Goal: Check status: Check status

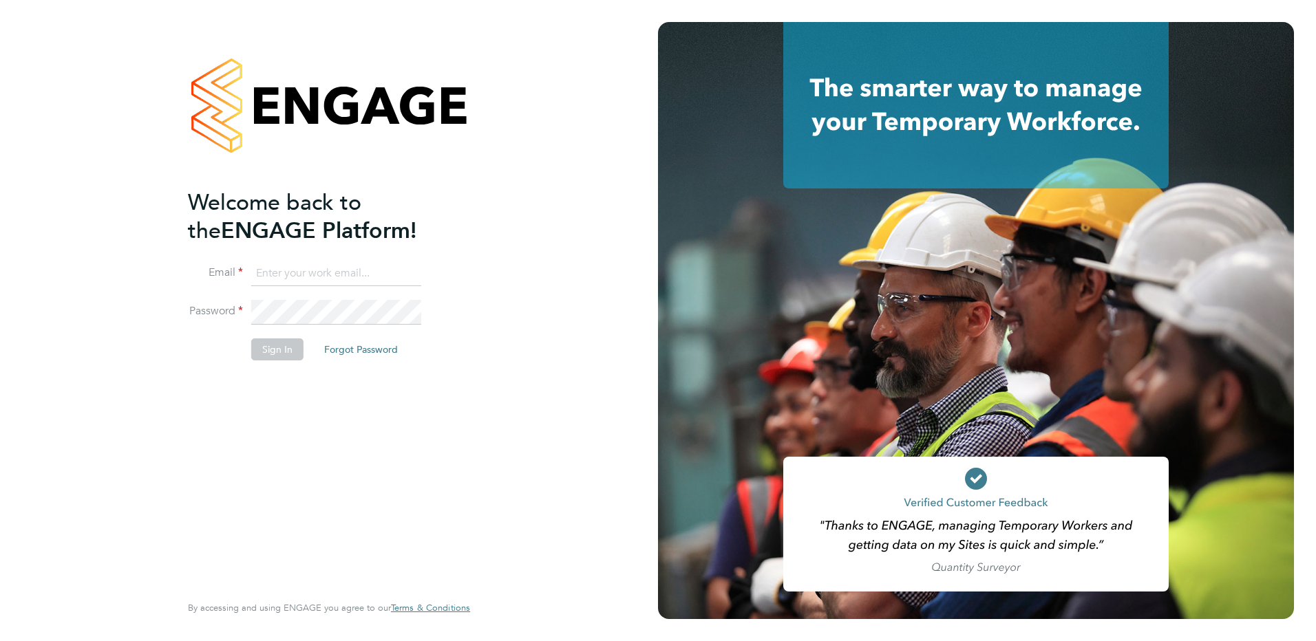
type input "allyx@rec-solutions.net"
click at [284, 352] on button "Sign In" at bounding box center [277, 350] width 52 height 22
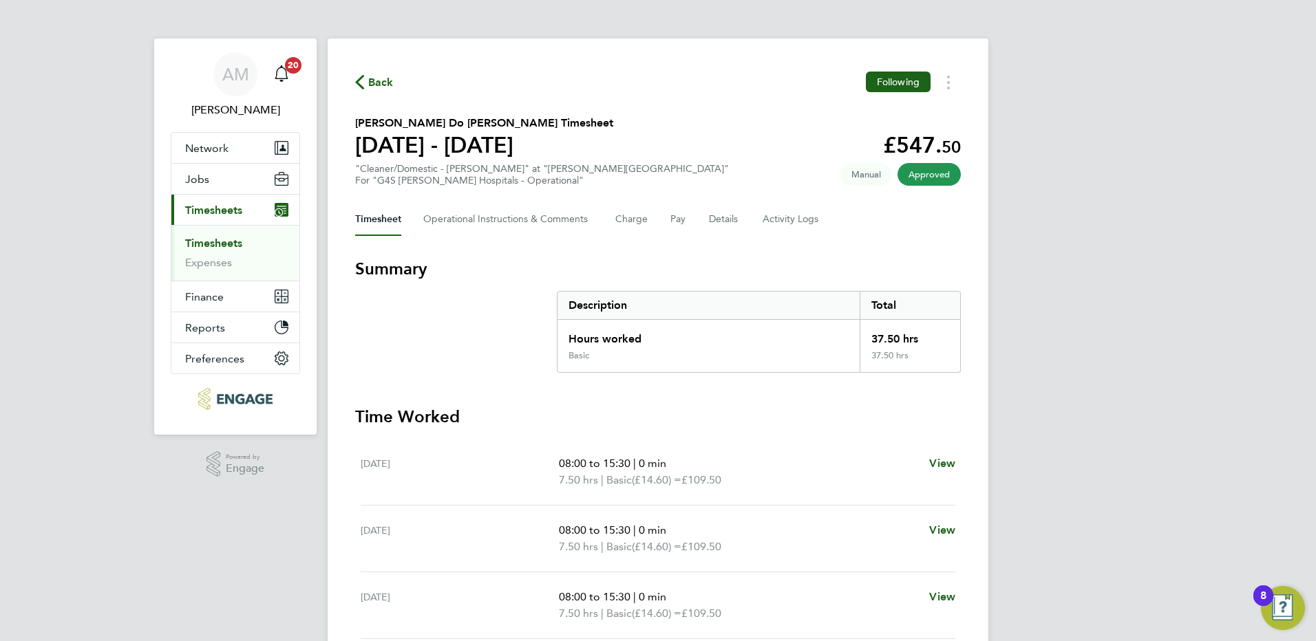
click at [382, 77] on span "Back" at bounding box center [380, 82] width 25 height 17
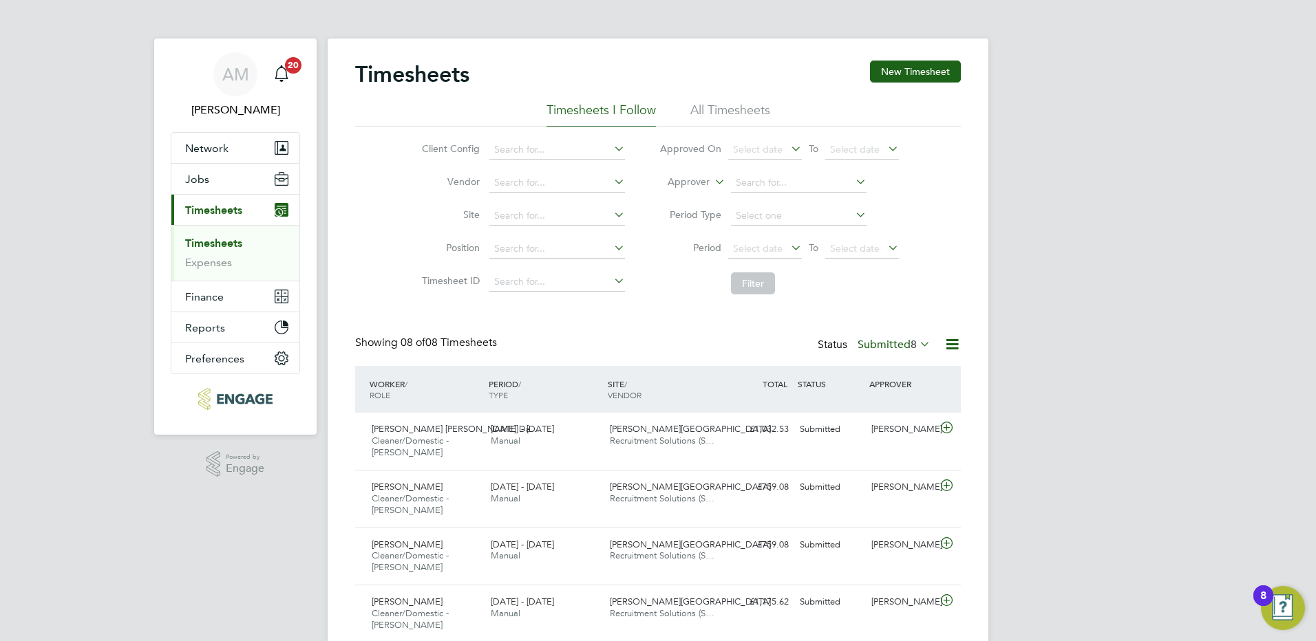
click at [917, 348] on icon at bounding box center [917, 343] width 0 height 19
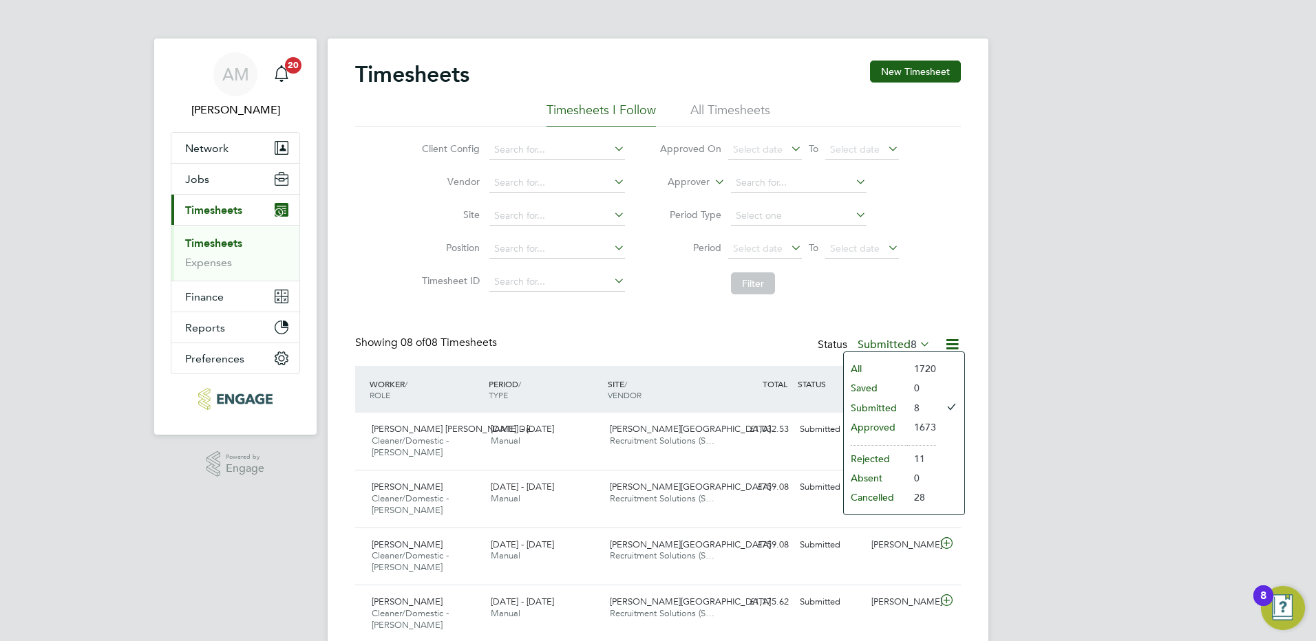
click at [879, 427] on li "Approved" at bounding box center [875, 427] width 63 height 19
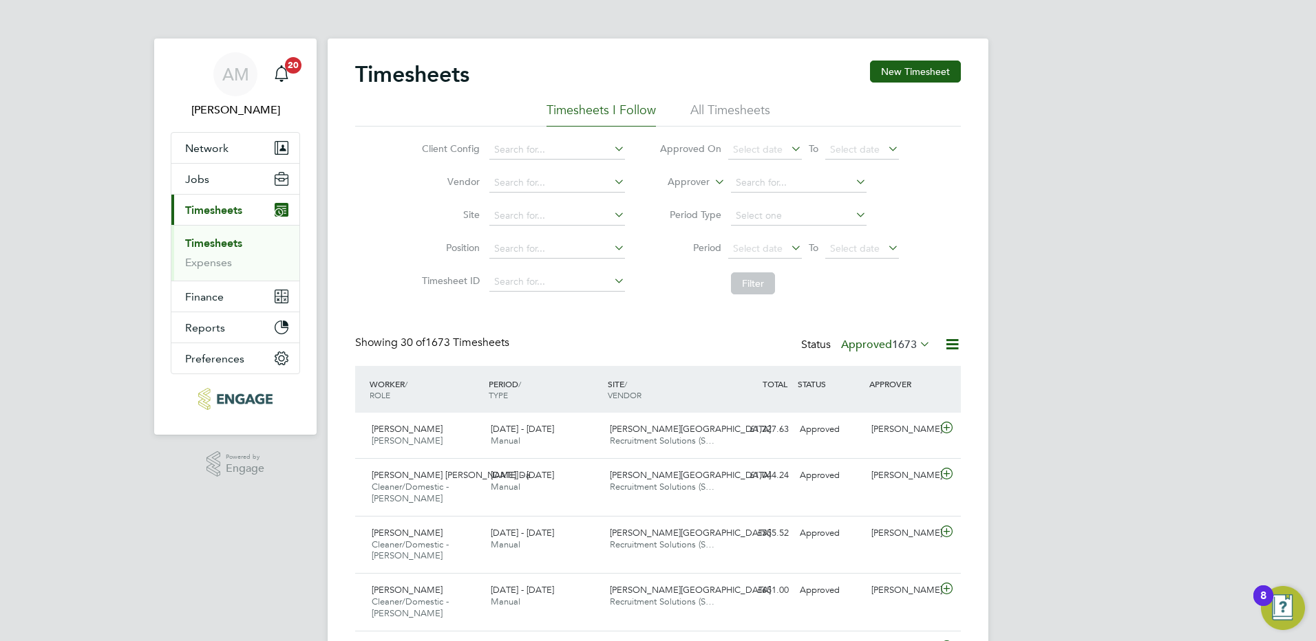
click at [899, 348] on span "1673" at bounding box center [904, 345] width 25 height 14
click at [879, 493] on li "Cancelled" at bounding box center [867, 497] width 63 height 19
click at [917, 344] on icon at bounding box center [917, 343] width 0 height 19
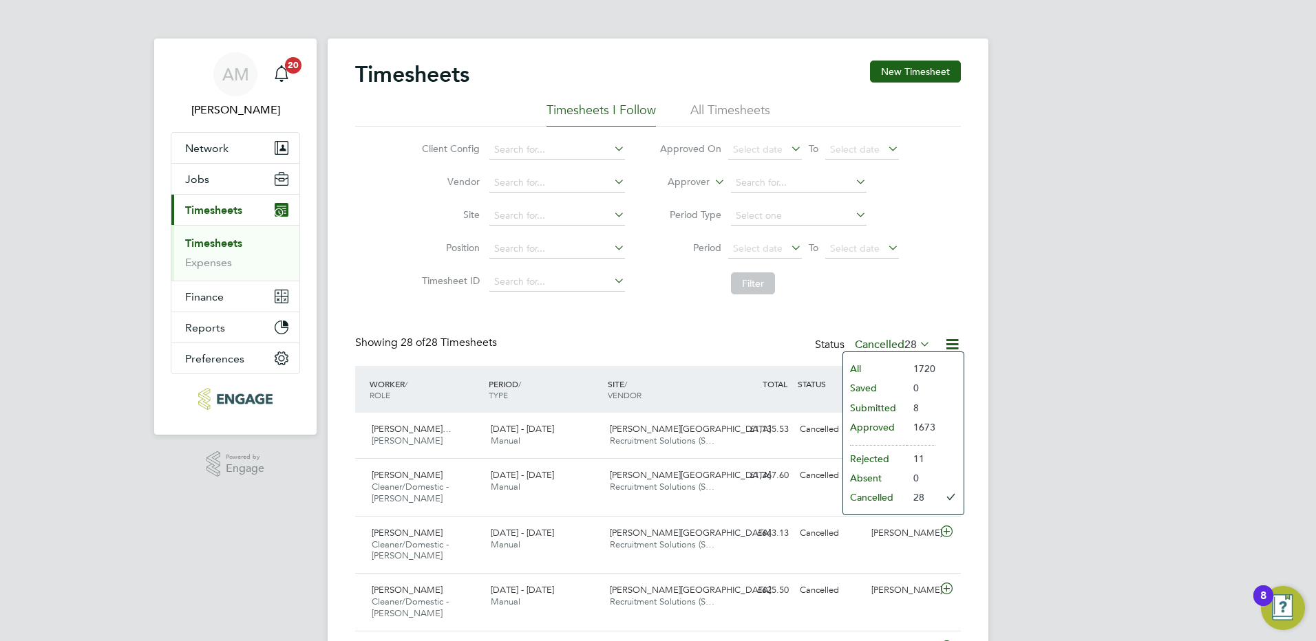
click at [884, 412] on li "Submitted" at bounding box center [874, 407] width 63 height 19
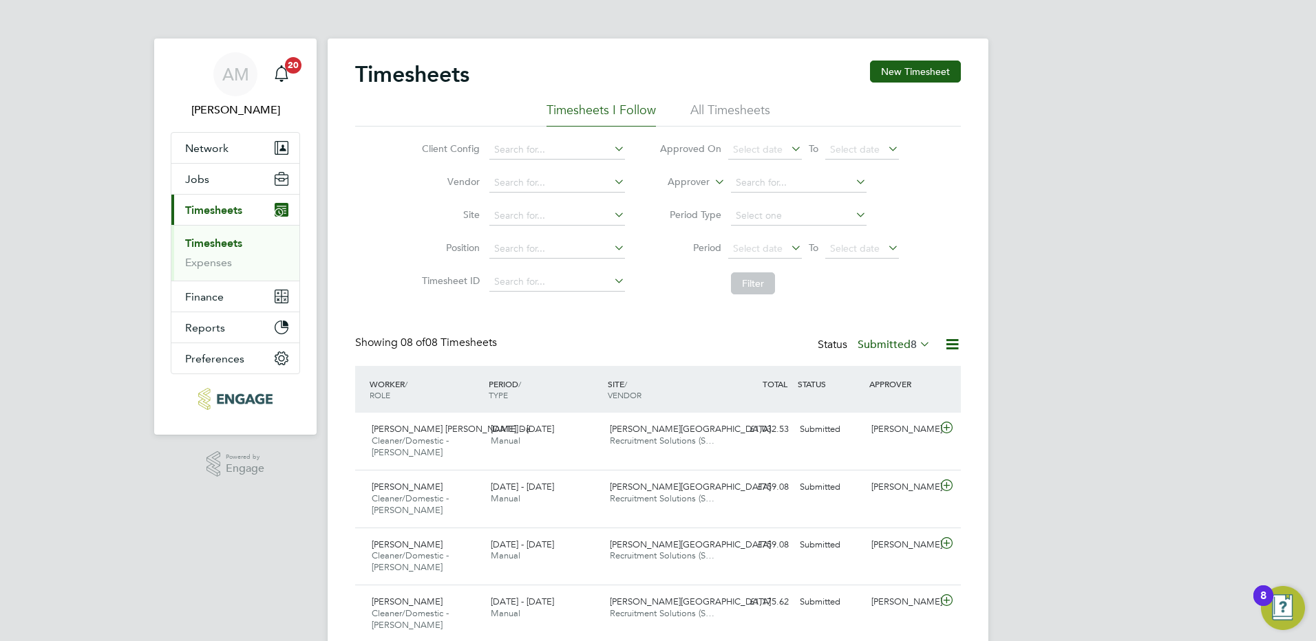
click at [917, 345] on icon at bounding box center [917, 343] width 0 height 19
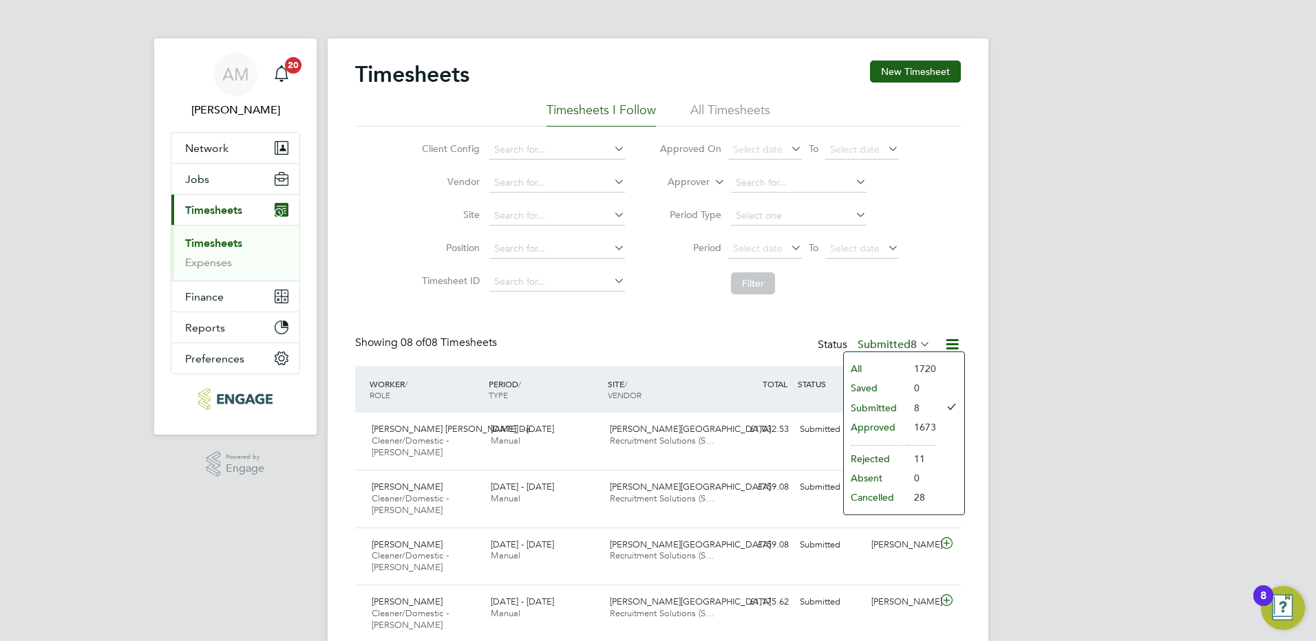
click at [427, 316] on div "Timesheets New Timesheet Timesheets I Follow All Timesheets Client Config Vendo…" at bounding box center [658, 462] width 606 height 802
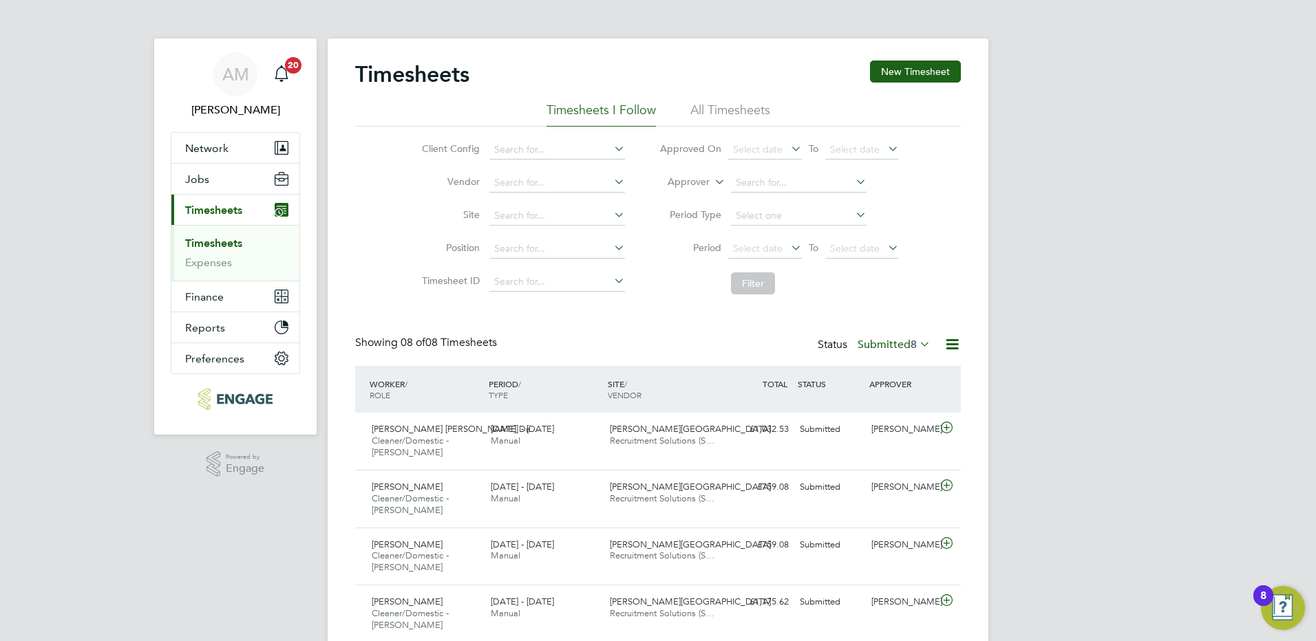
click at [888, 349] on label "Submitted 8" at bounding box center [893, 345] width 73 height 14
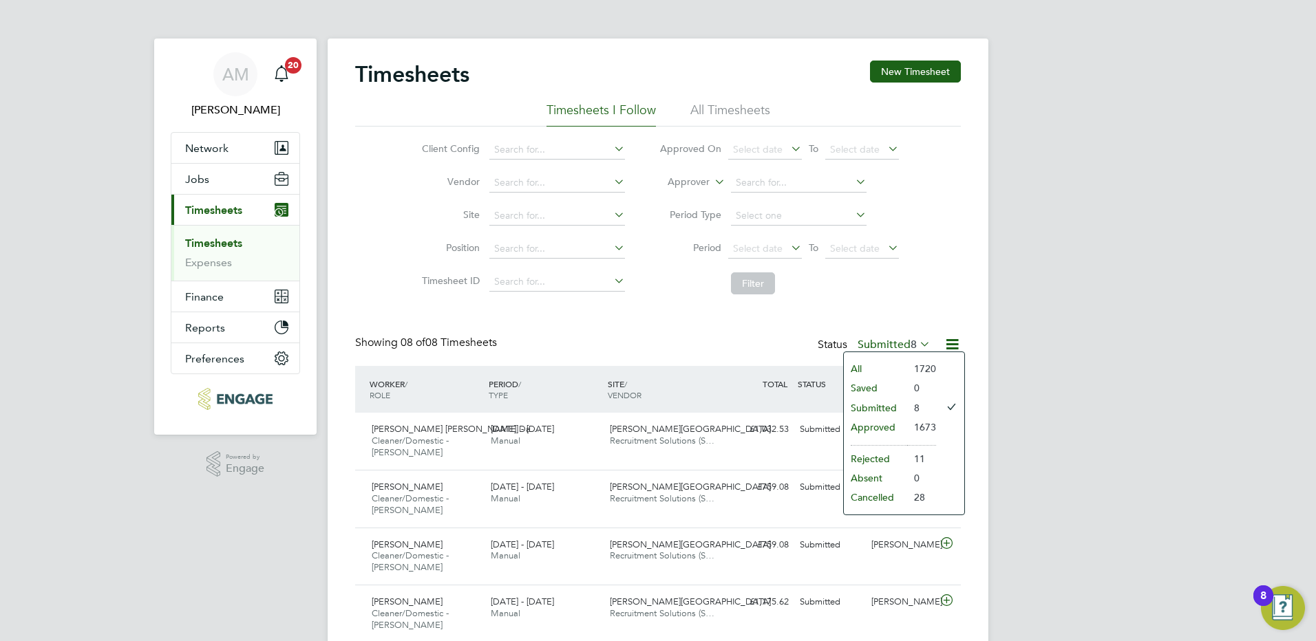
click at [884, 424] on li "Approved" at bounding box center [875, 427] width 63 height 19
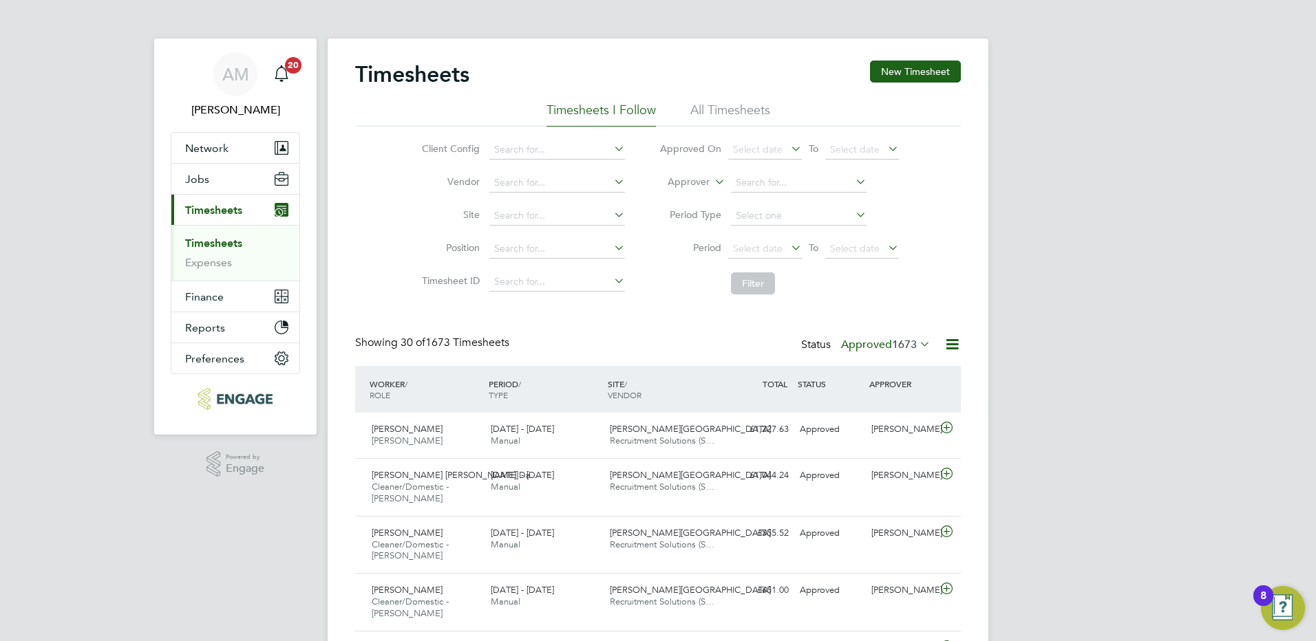
scroll to position [46, 120]
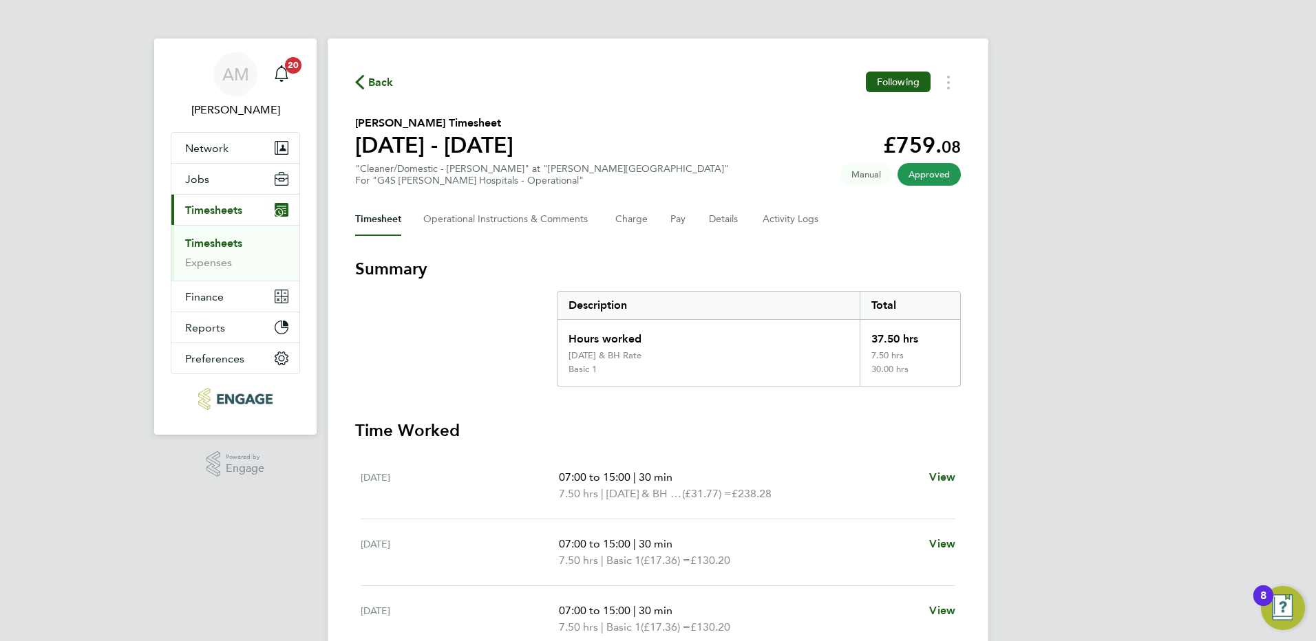
click at [1114, 273] on div "AM Allyx Miller Notifications 20 Applications: Network Team Members Businesses …" at bounding box center [658, 504] width 1316 height 1008
